Goal: Transaction & Acquisition: Purchase product/service

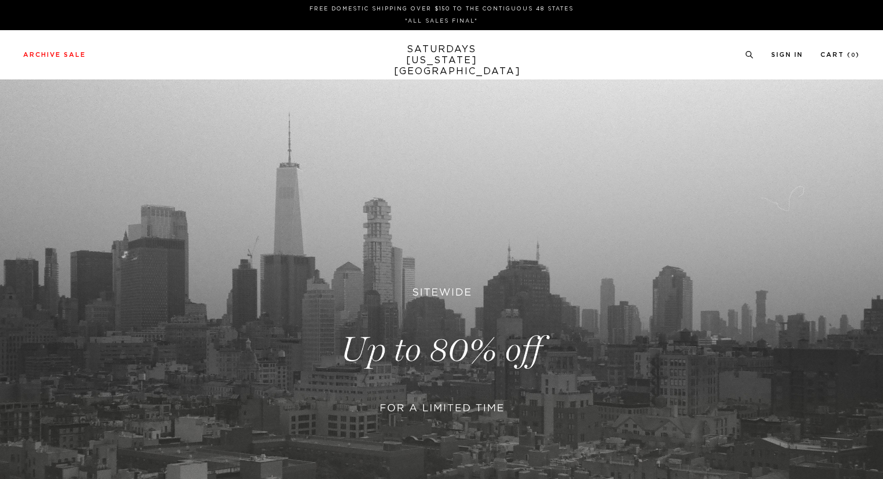
click at [425, 315] on link at bounding box center [441, 349] width 883 height 541
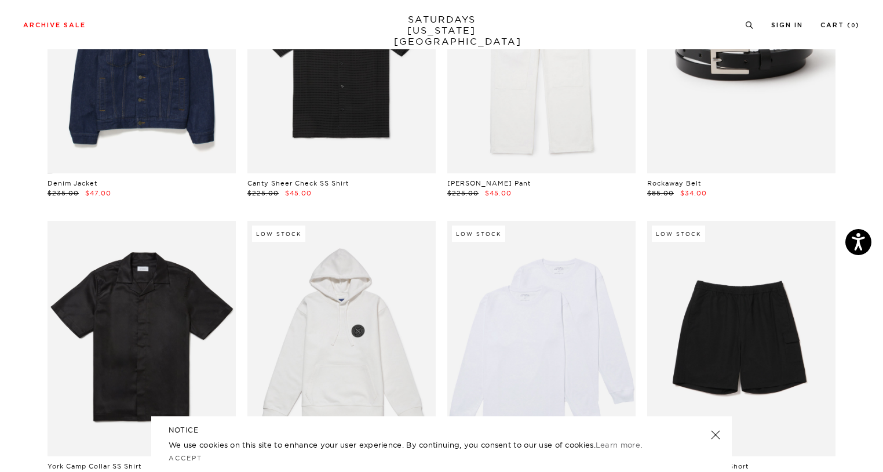
scroll to position [1354, 0]
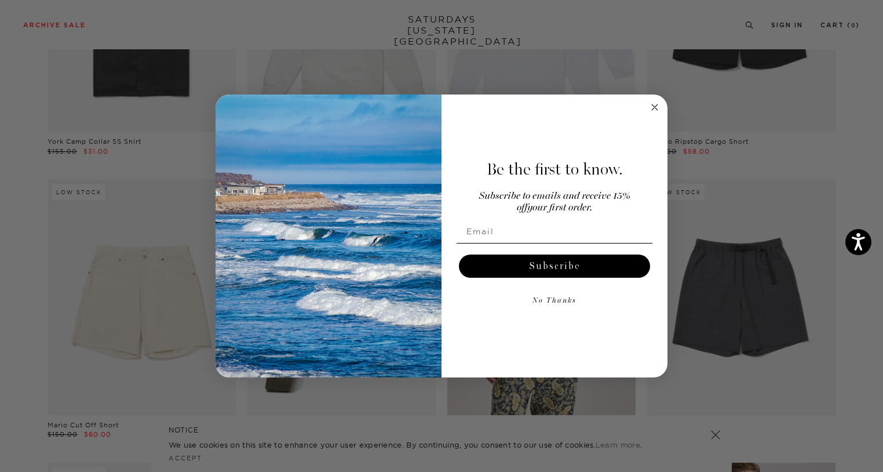
click at [661, 106] on circle "Close dialog" at bounding box center [654, 107] width 13 height 13
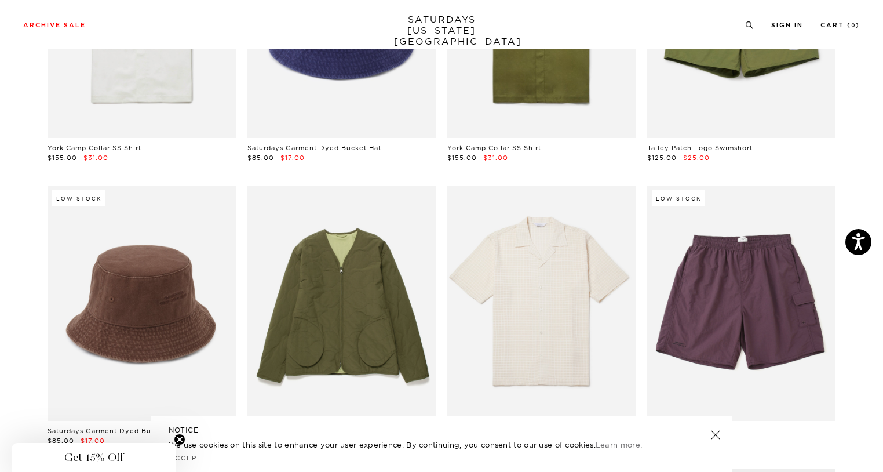
scroll to position [5621, 0]
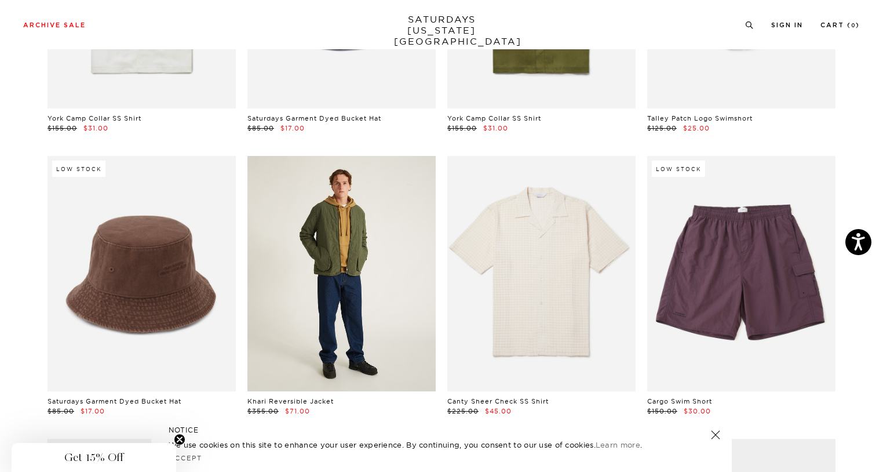
click at [373, 303] on link at bounding box center [341, 273] width 188 height 235
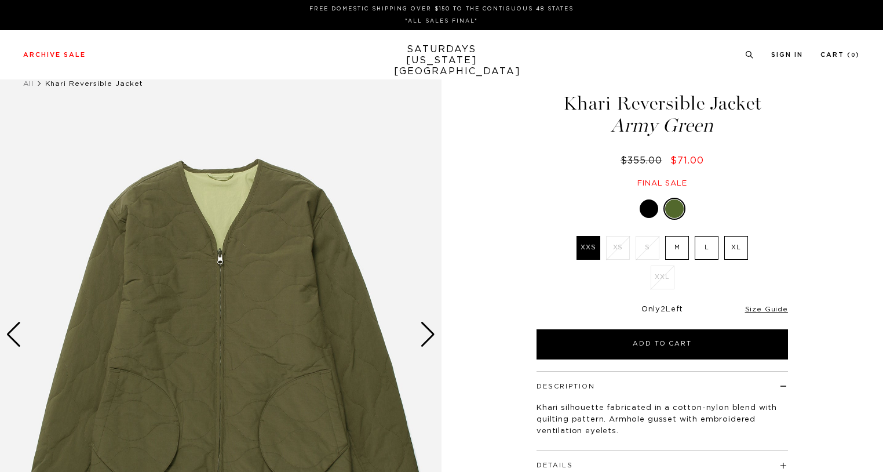
click at [678, 239] on label "M" at bounding box center [677, 248] width 24 height 24
click at [0, 0] on input "M" at bounding box center [0, 0] width 0 height 0
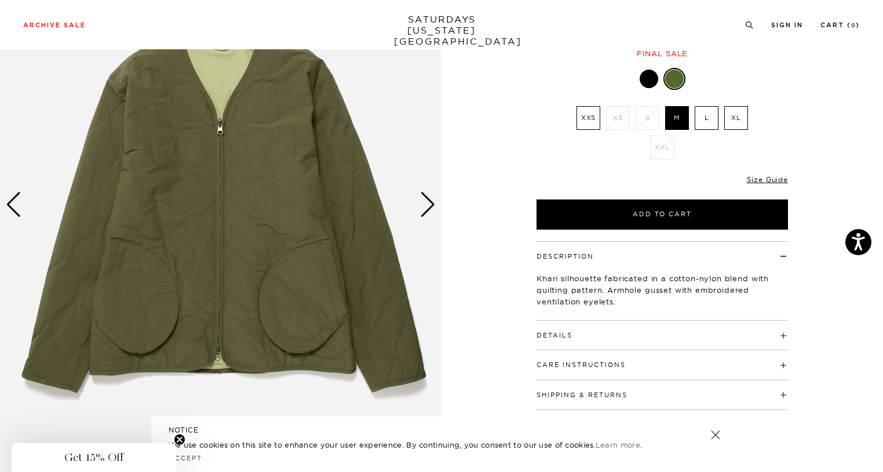
scroll to position [124, 0]
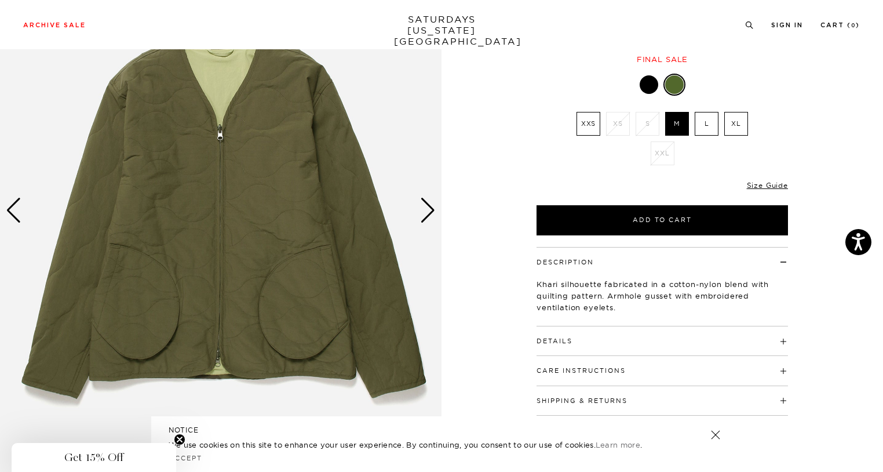
click at [430, 210] on div "Next slide" at bounding box center [428, 210] width 16 height 25
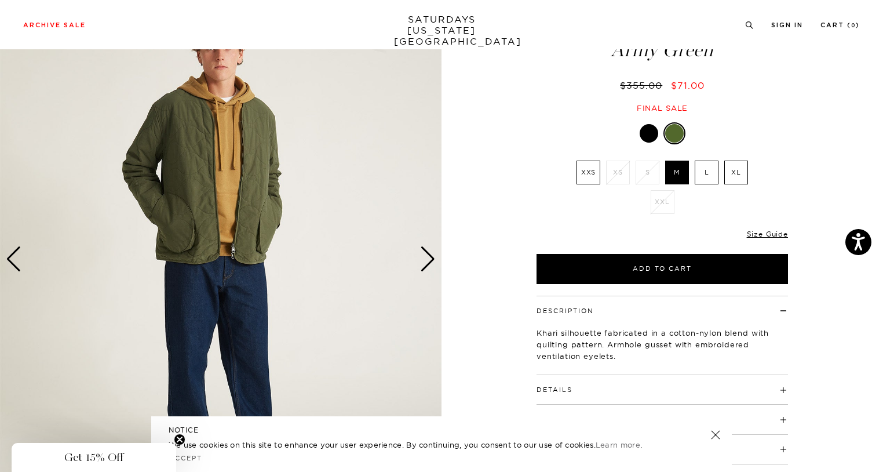
scroll to position [73, 0]
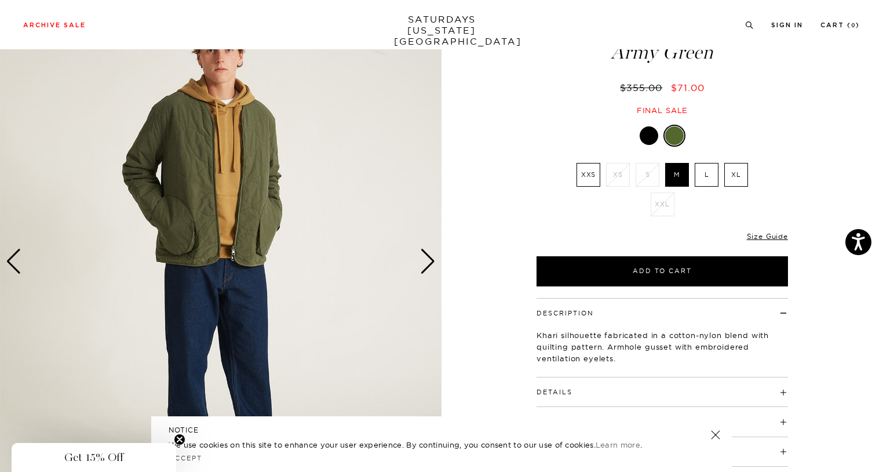
click at [422, 264] on div "Next slide" at bounding box center [428, 261] width 16 height 25
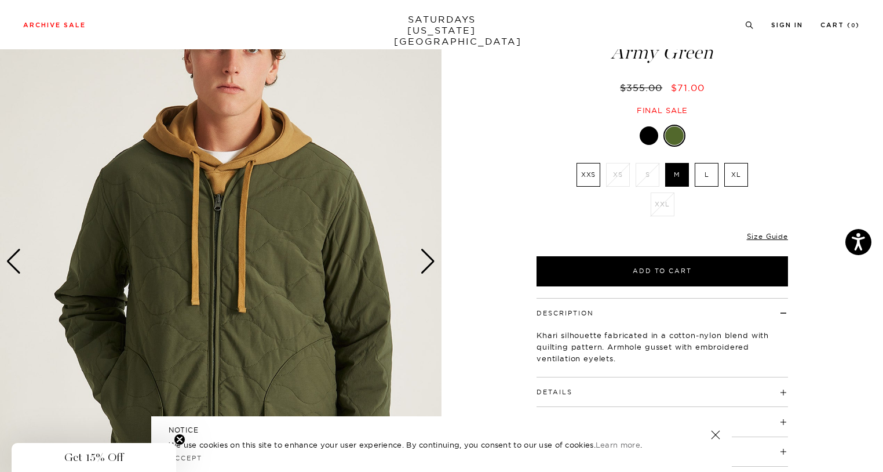
click at [422, 264] on div "Next slide" at bounding box center [428, 261] width 16 height 25
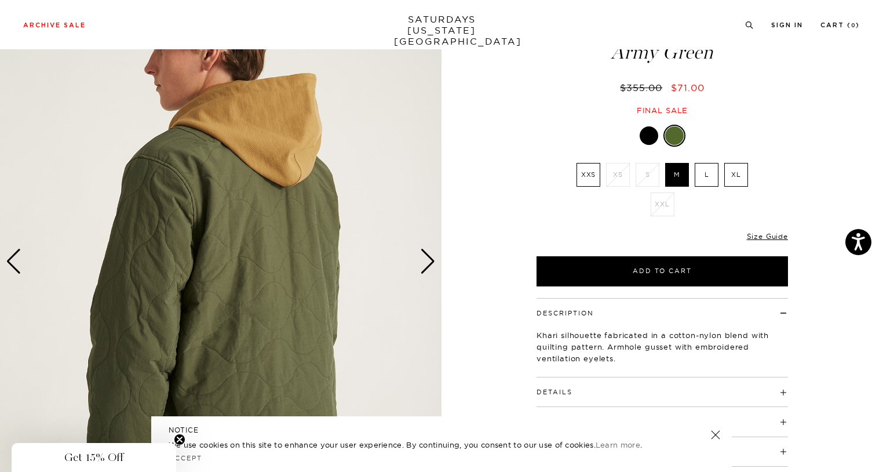
click at [422, 264] on div "Next slide" at bounding box center [428, 261] width 16 height 25
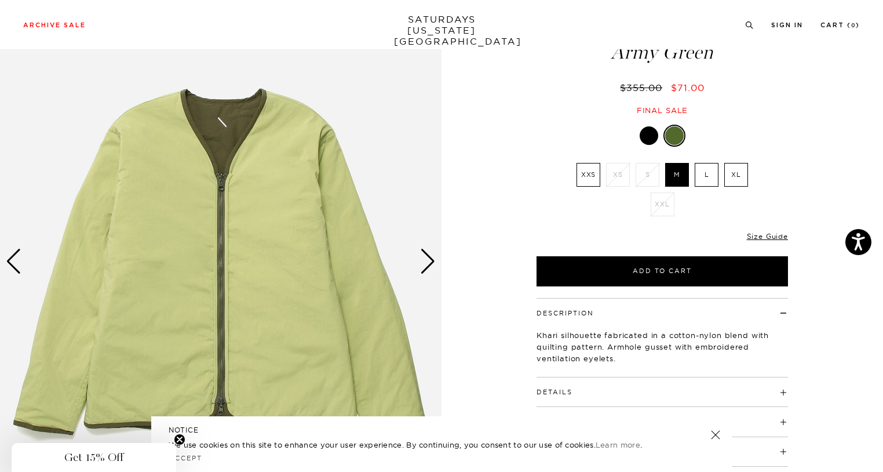
click at [422, 264] on div "Next slide" at bounding box center [428, 261] width 16 height 25
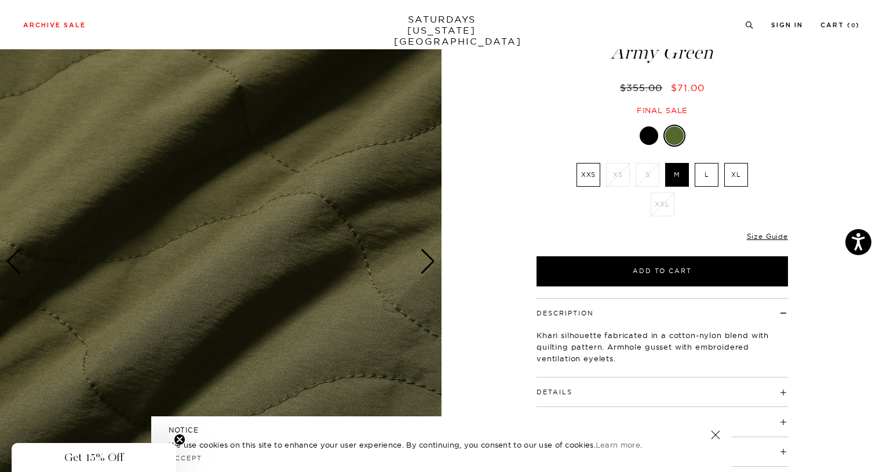
click at [422, 264] on div "Next slide" at bounding box center [428, 261] width 16 height 25
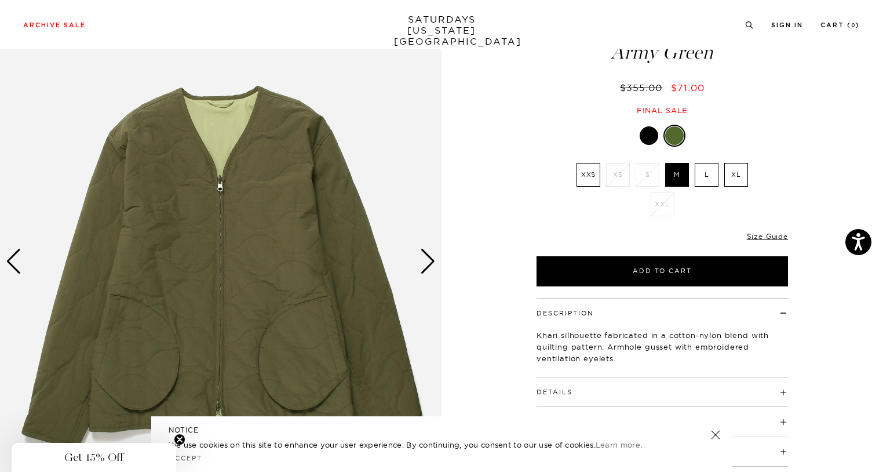
click at [649, 133] on div at bounding box center [649, 135] width 19 height 19
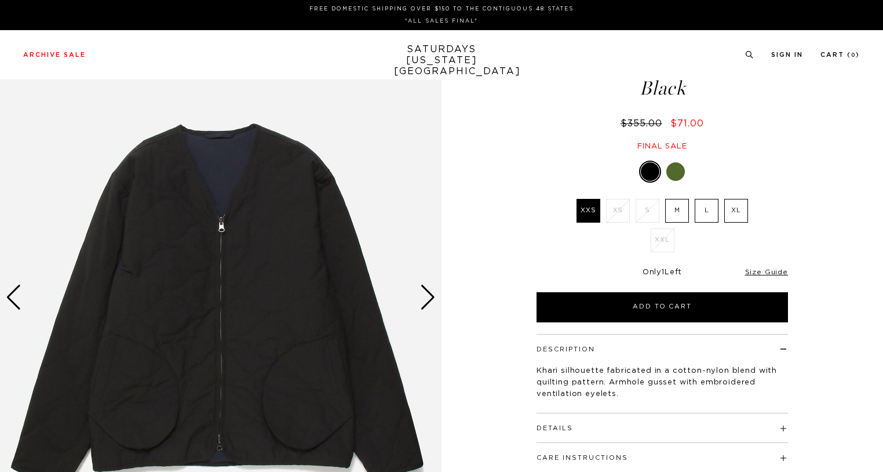
scroll to position [120, 0]
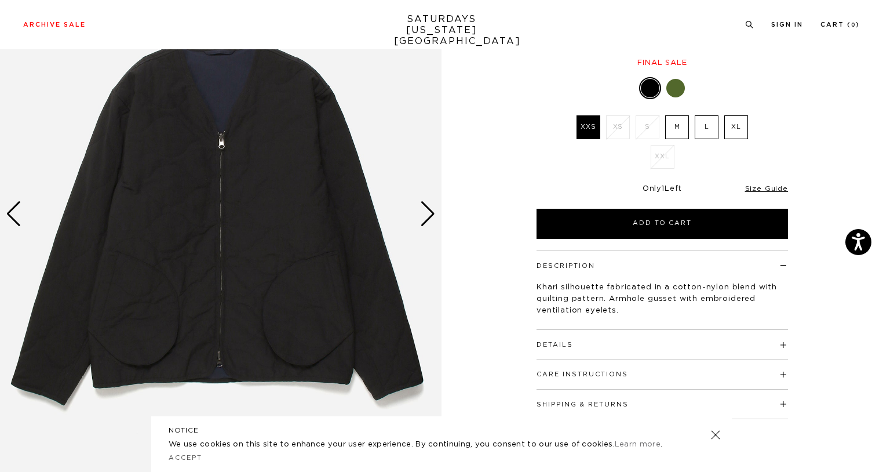
click at [422, 210] on div "Next slide" at bounding box center [428, 213] width 16 height 25
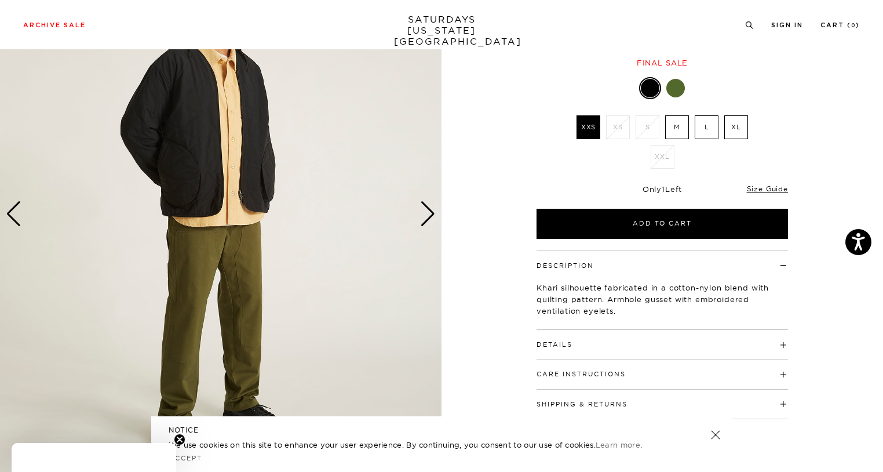
click at [422, 210] on div "Next slide" at bounding box center [428, 213] width 16 height 25
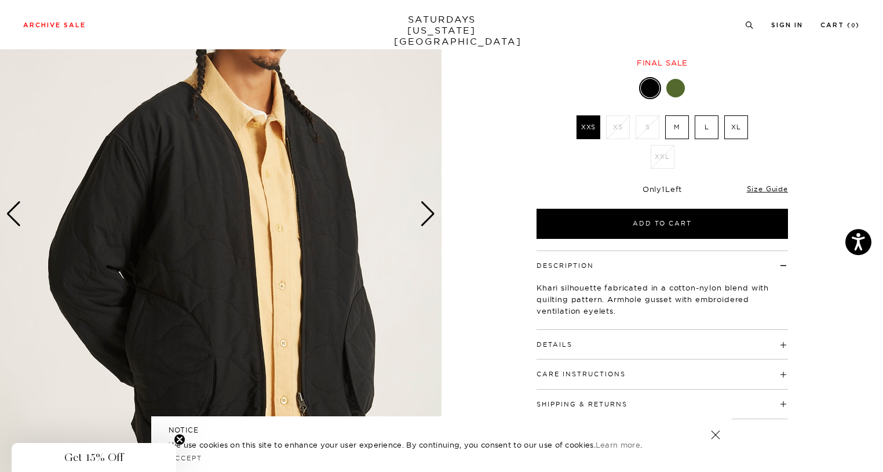
click at [422, 210] on div "Next slide" at bounding box center [428, 213] width 16 height 25
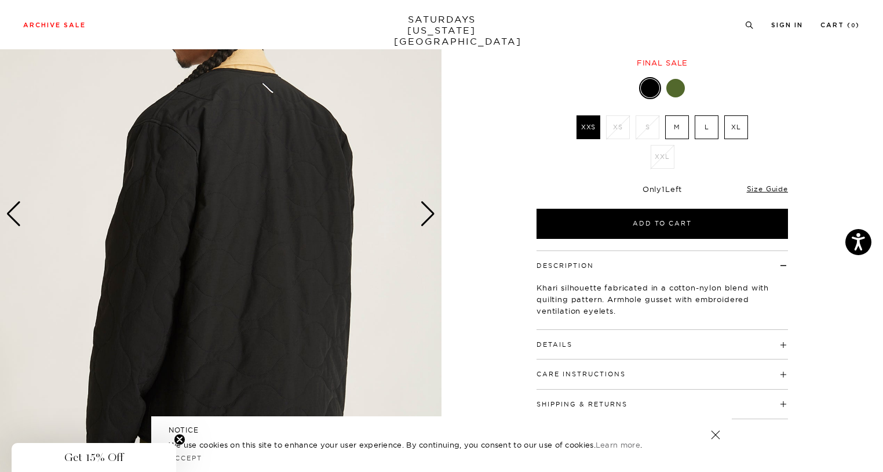
click at [422, 210] on div "Next slide" at bounding box center [428, 213] width 16 height 25
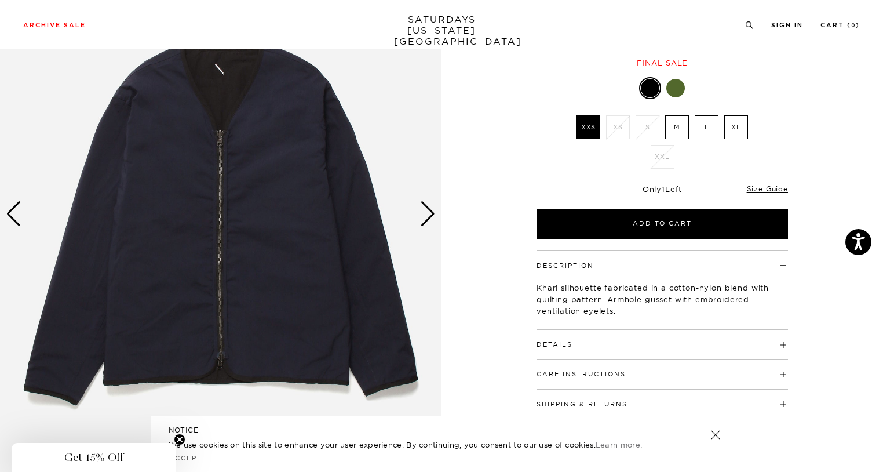
click at [677, 85] on div at bounding box center [675, 88] width 19 height 19
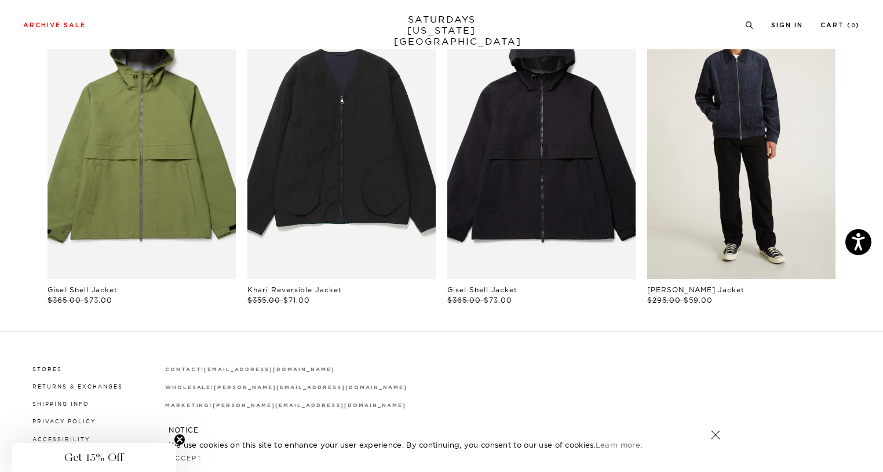
scroll to position [679, 0]
click at [751, 135] on link "files/U32417JA03-MIDNIGHT_05.jpg" at bounding box center [741, 137] width 188 height 283
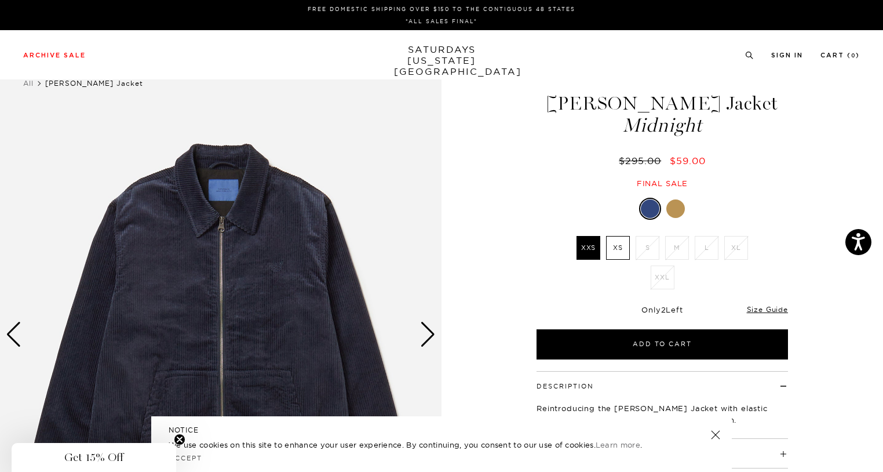
click at [672, 209] on div at bounding box center [675, 208] width 19 height 19
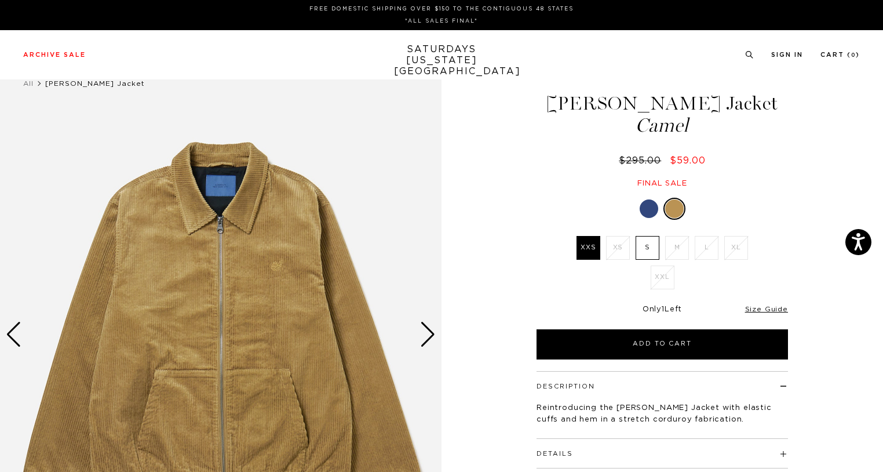
click at [648, 246] on label "S" at bounding box center [648, 248] width 24 height 24
click at [0, 0] on input "S" at bounding box center [0, 0] width 0 height 0
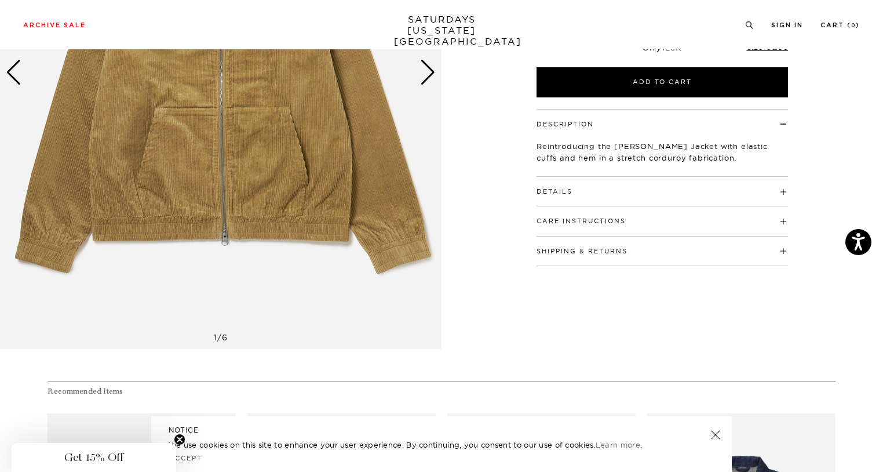
scroll to position [262, 0]
click at [578, 185] on h4 "Details" at bounding box center [661, 186] width 251 height 19
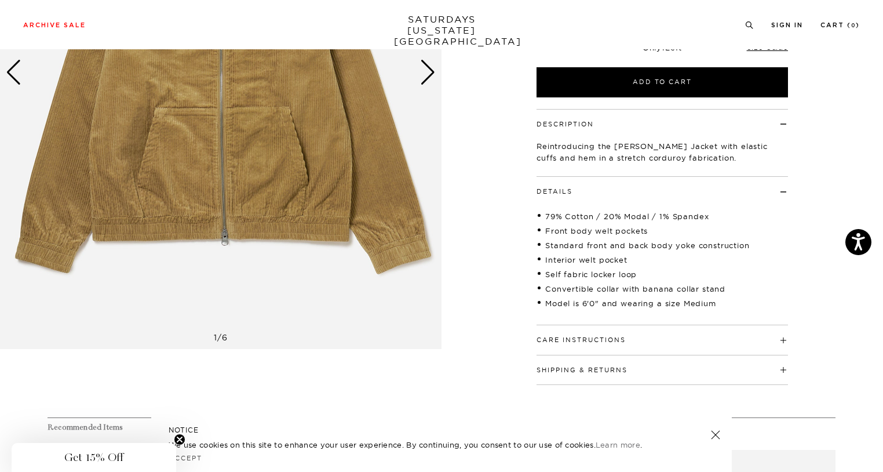
click at [590, 338] on button "Care Instructions" at bounding box center [580, 340] width 89 height 6
